Goal: Transaction & Acquisition: Download file/media

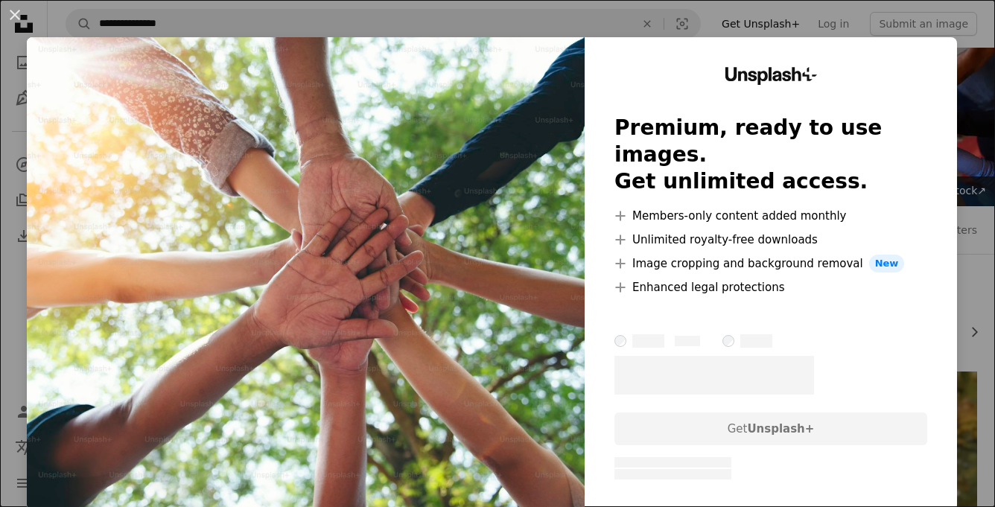
scroll to position [1057, 0]
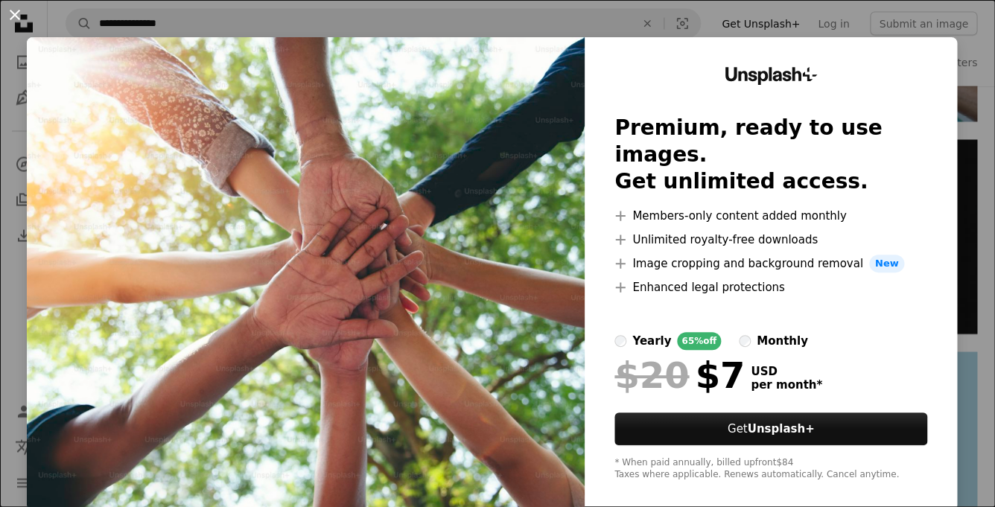
click at [24, 22] on button "An X shape" at bounding box center [15, 15] width 18 height 18
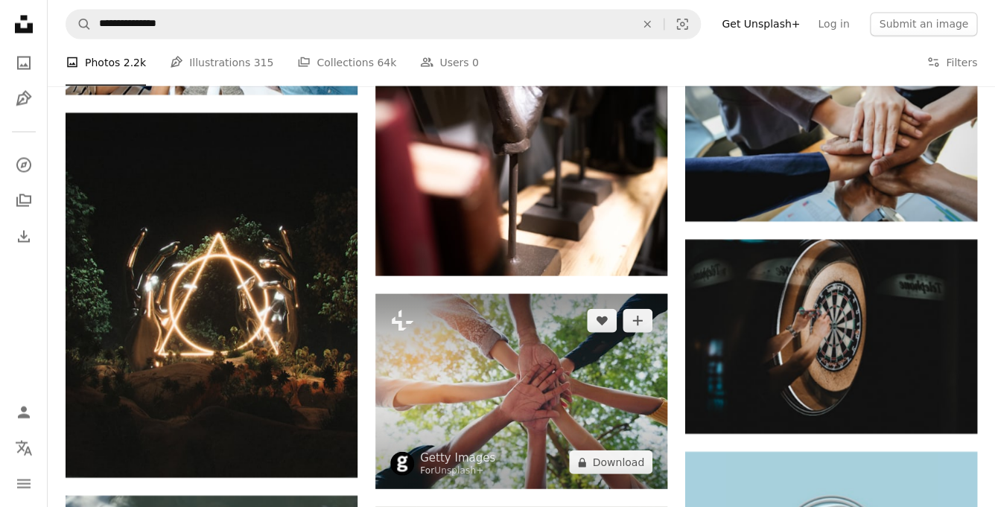
scroll to position [946, 0]
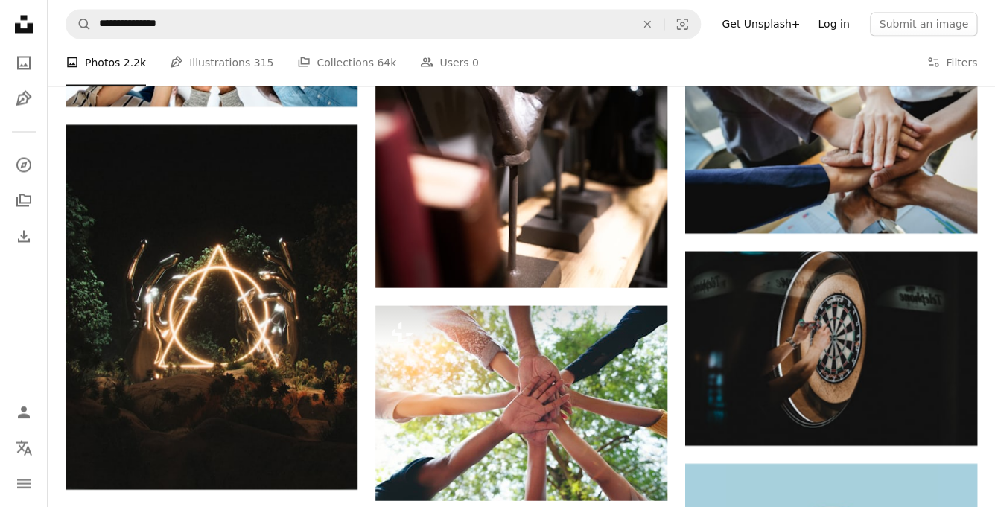
click at [842, 25] on link "Log in" at bounding box center [833, 24] width 49 height 24
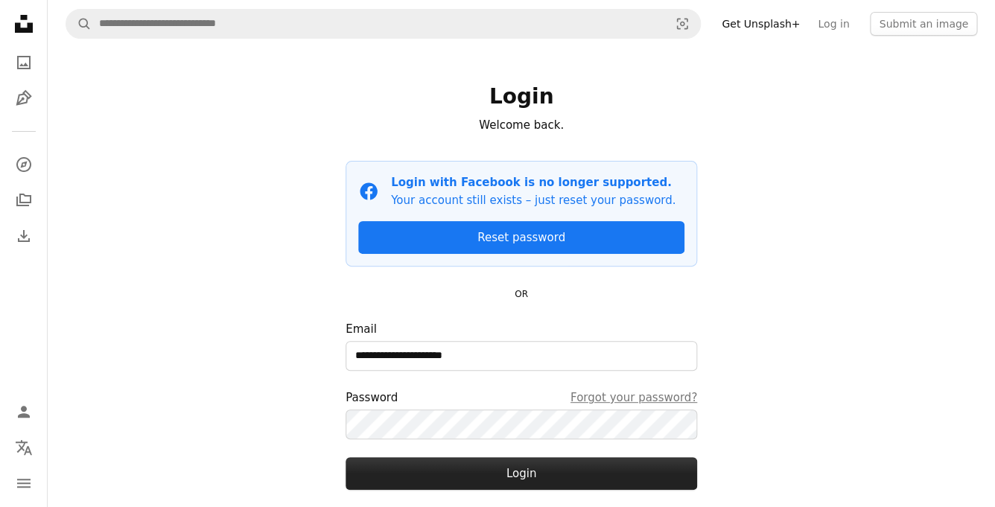
click at [506, 471] on button "Login" at bounding box center [521, 473] width 351 height 33
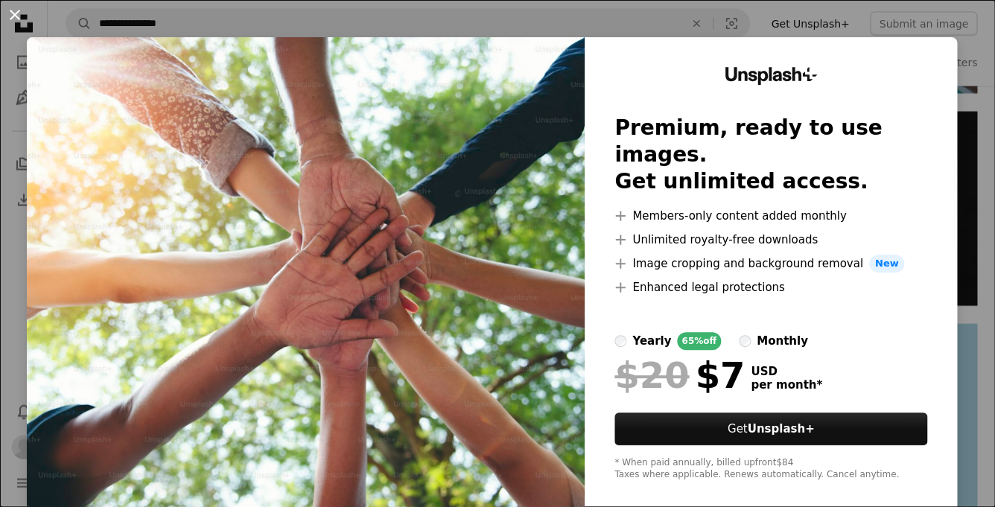
click at [17, 13] on button "An X shape" at bounding box center [15, 15] width 18 height 18
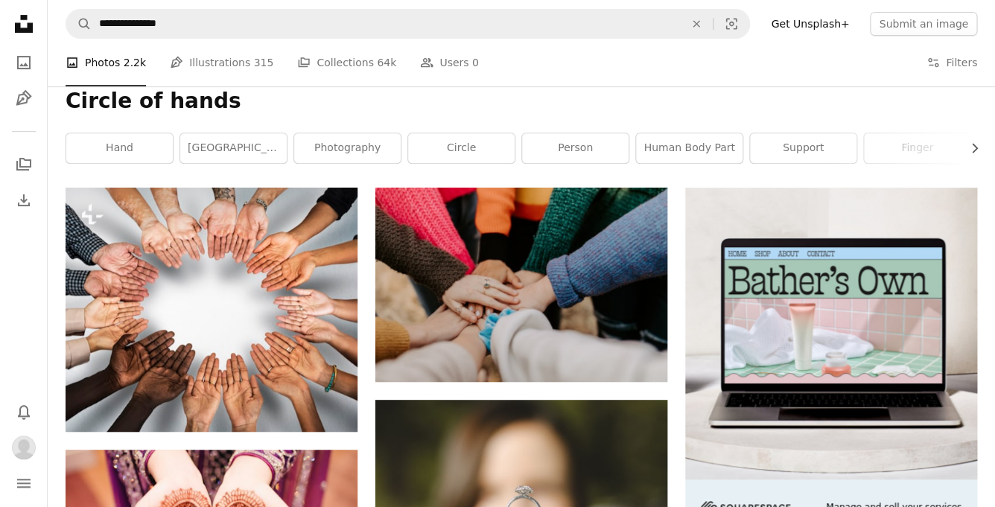
scroll to position [180, 0]
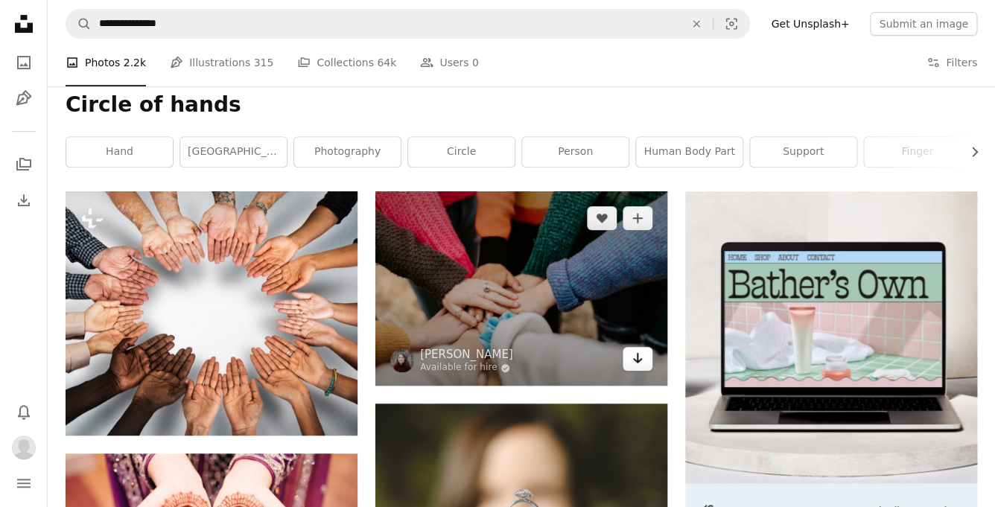
click at [639, 357] on icon "Arrow pointing down" at bounding box center [637, 358] width 12 height 18
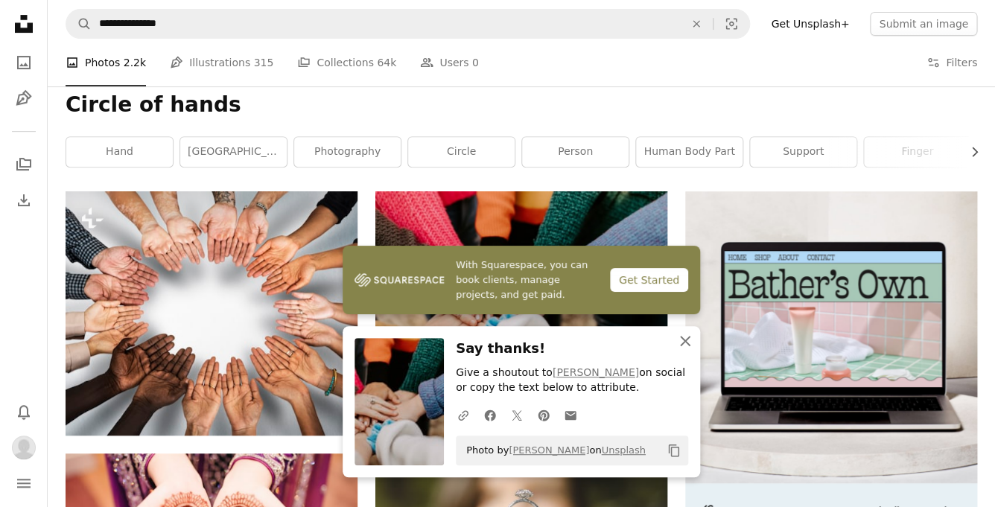
click at [686, 338] on icon "An X shape" at bounding box center [685, 341] width 18 height 18
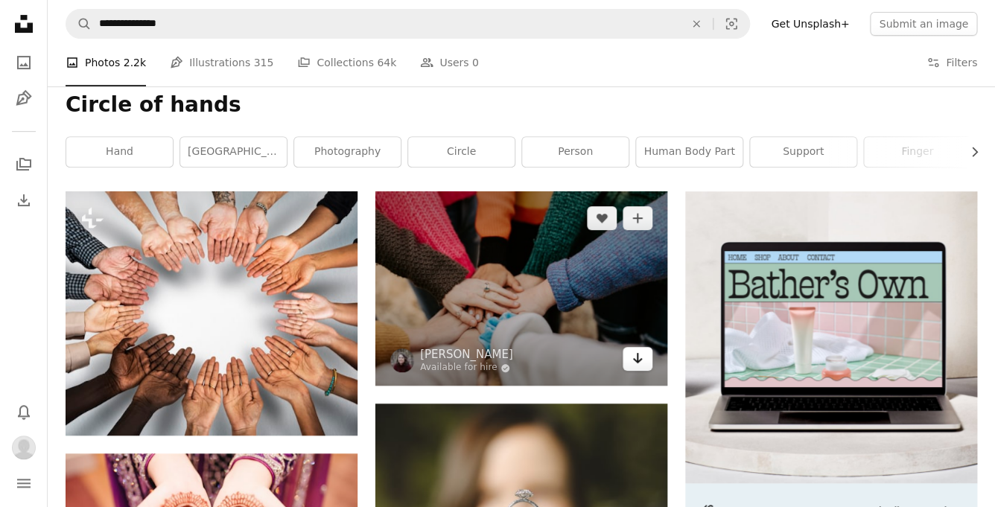
click at [646, 358] on link "Arrow pointing down" at bounding box center [637, 359] width 30 height 24
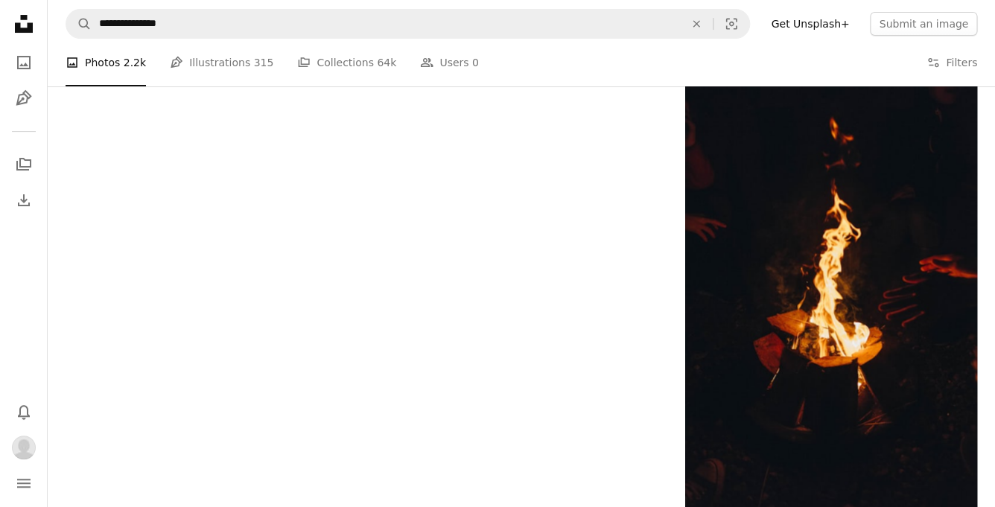
scroll to position [2072, 0]
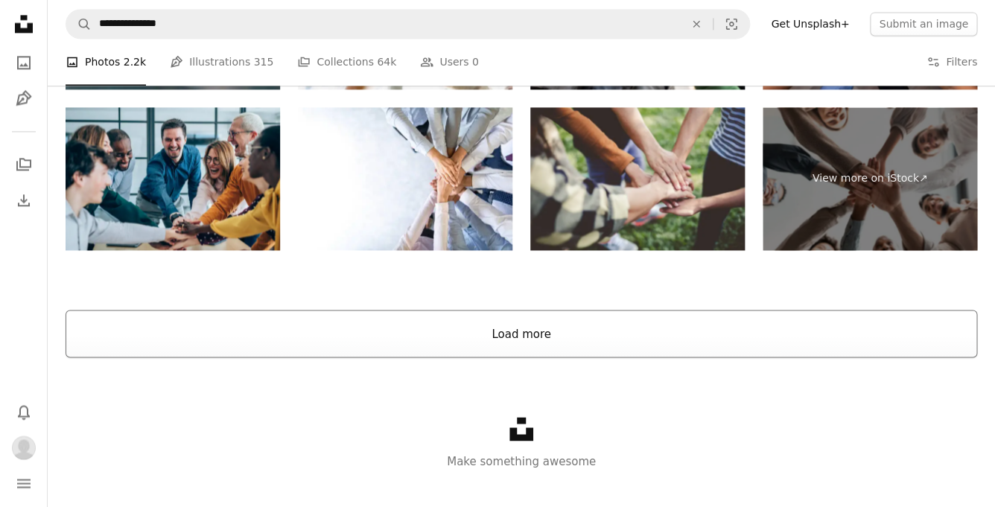
click at [540, 337] on button "Load more" at bounding box center [521, 334] width 911 height 48
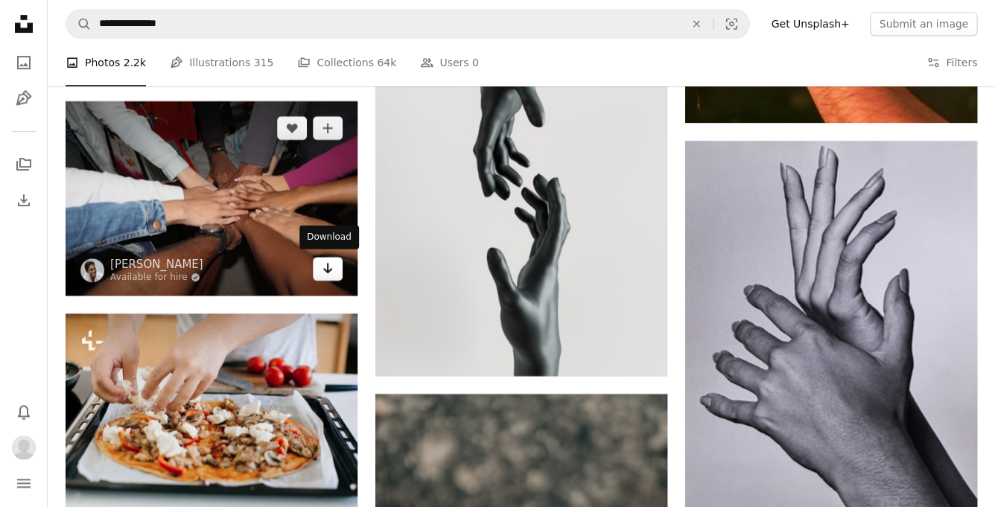
scroll to position [8206, 0]
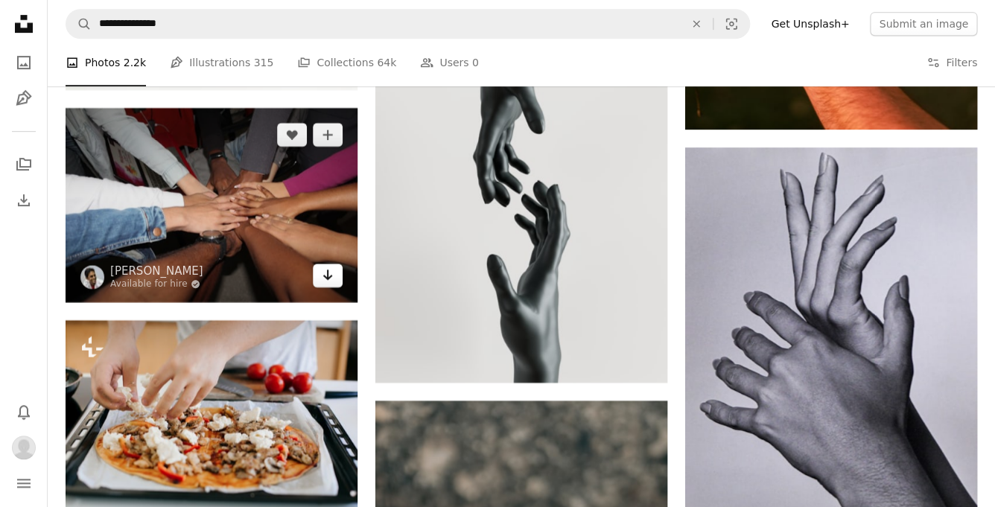
click at [328, 277] on icon "Arrow pointing down" at bounding box center [328, 275] width 12 height 18
